Goal: Information Seeking & Learning: Learn about a topic

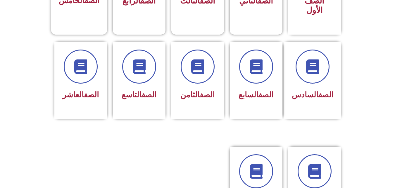
scroll to position [216, 0]
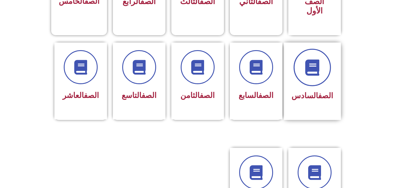
click at [319, 59] on icon at bounding box center [312, 67] width 16 height 16
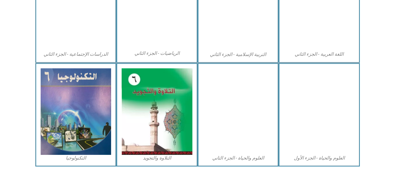
scroll to position [331, 0]
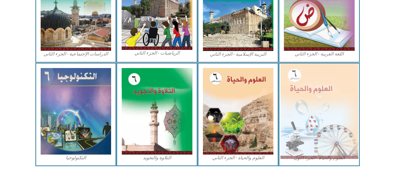
click at [340, 114] on img at bounding box center [320, 111] width 78 height 95
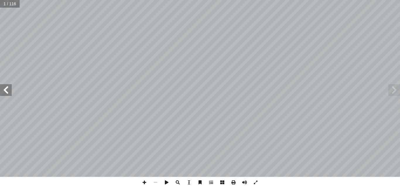
click at [7, 92] on span at bounding box center [6, 90] width 12 height 12
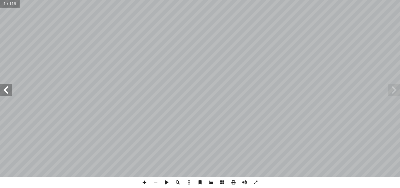
click at [7, 92] on span at bounding box center [6, 90] width 12 height 12
click at [9, 91] on span at bounding box center [6, 90] width 12 height 12
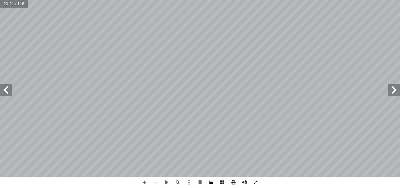
click at [5, 95] on span at bounding box center [6, 90] width 12 height 12
click at [3, 91] on span at bounding box center [6, 90] width 12 height 12
click at [3, 92] on span at bounding box center [6, 90] width 12 height 12
click at [144, 184] on span at bounding box center [144, 181] width 11 height 11
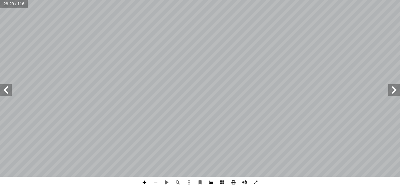
click at [143, 183] on span at bounding box center [144, 181] width 11 height 11
